Goal: Contribute content

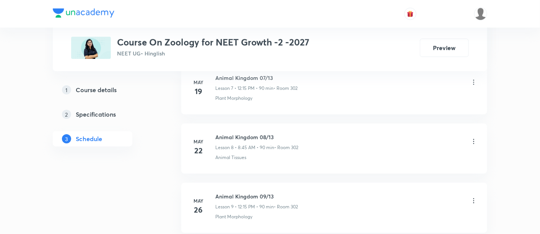
scroll to position [840, 0]
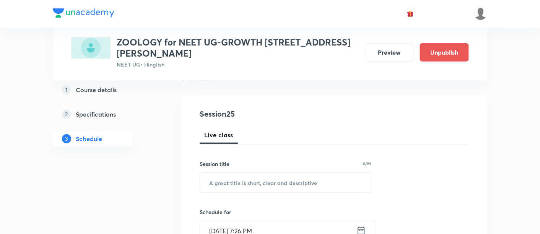
scroll to position [68, 0]
click at [243, 176] on input "text" at bounding box center [285, 181] width 171 height 19
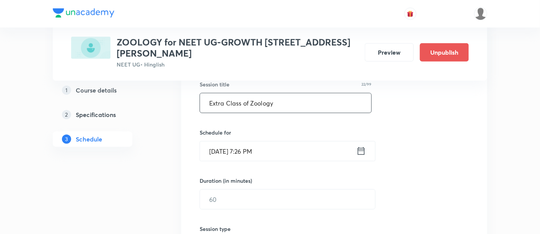
scroll to position [148, 0]
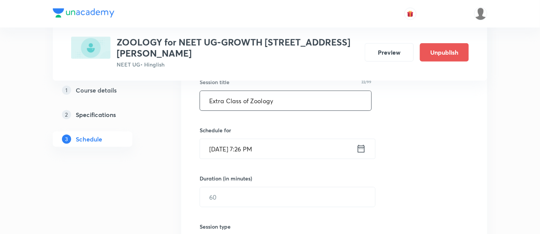
type input "Extra Class of Zoology"
click at [362, 147] on icon at bounding box center [361, 149] width 7 height 8
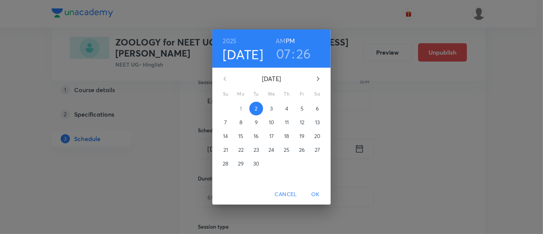
click at [273, 108] on p "3" at bounding box center [271, 109] width 3 height 8
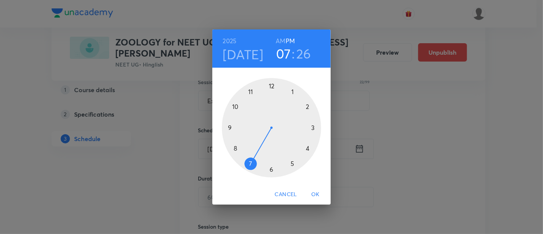
click at [313, 128] on div at bounding box center [271, 127] width 99 height 99
click at [272, 84] on div at bounding box center [271, 127] width 99 height 99
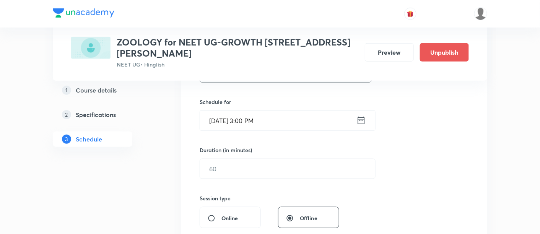
scroll to position [178, 0]
click at [268, 169] on input "text" at bounding box center [287, 166] width 175 height 19
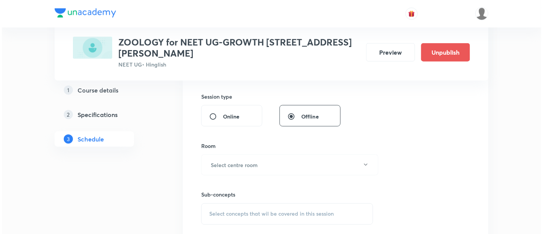
scroll to position [279, 0]
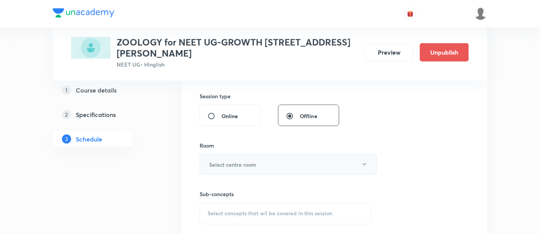
type input "120"
click at [243, 165] on h6 "Select centre room" at bounding box center [232, 164] width 47 height 8
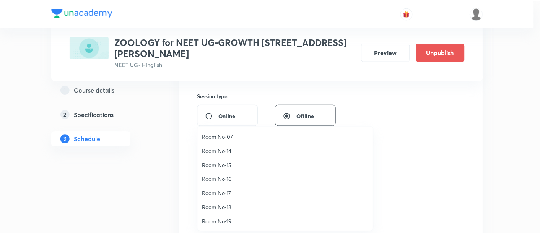
scroll to position [85, 0]
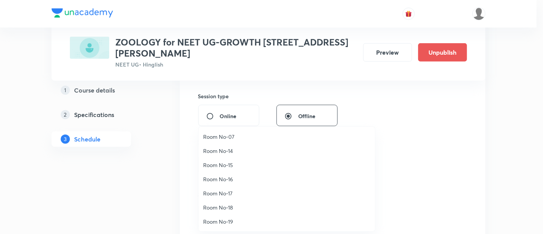
click at [228, 189] on span "Room No-17" at bounding box center [286, 193] width 167 height 8
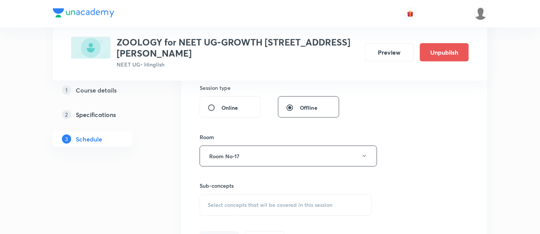
scroll to position [301, 0]
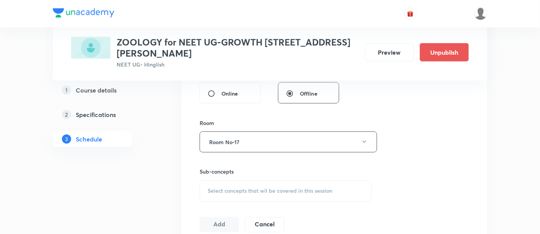
click at [282, 190] on span "Select concepts that wil be covered in this session" at bounding box center [269, 191] width 125 height 6
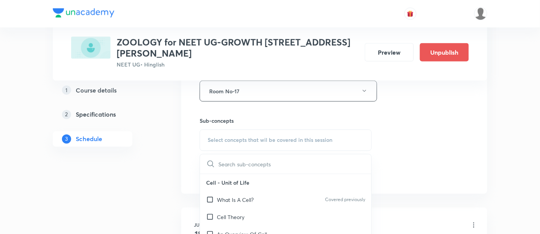
scroll to position [363, 0]
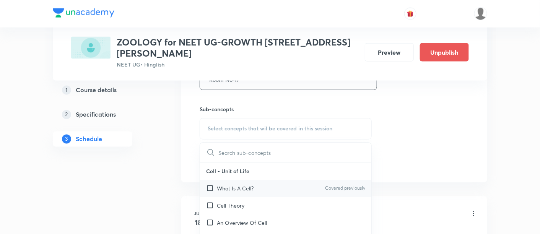
click at [243, 187] on p "What Is A Cell?" at bounding box center [235, 189] width 37 height 8
checkbox input "true"
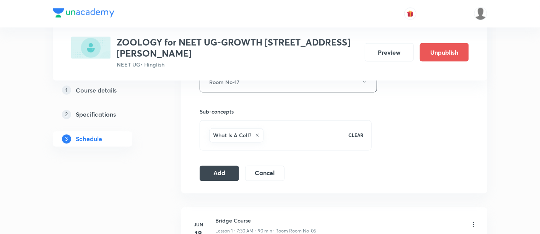
scroll to position [362, 0]
click at [209, 173] on button "Add" at bounding box center [218, 171] width 39 height 15
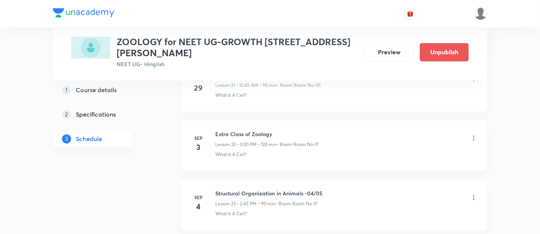
scroll to position [1330, 0]
